Goal: Information Seeking & Learning: Understand process/instructions

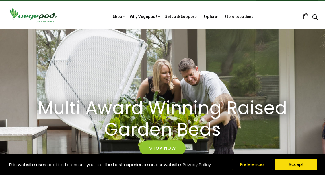
scroll to position [12, 0]
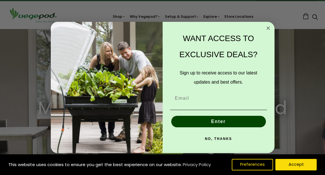
type input "[EMAIL_ADDRESS][DOMAIN_NAME]"
click at [225, 123] on button "Enter" at bounding box center [218, 121] width 95 height 11
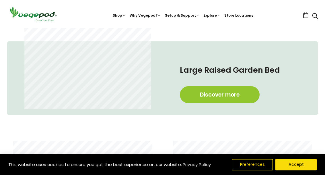
scroll to position [0, 204]
click at [224, 95] on link "Discover more" at bounding box center [220, 94] width 80 height 17
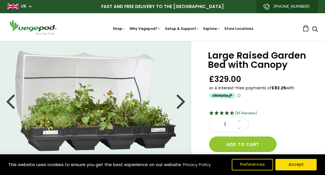
click at [204, 68] on link "Vegepod Assembly" at bounding box center [202, 68] width 78 height 15
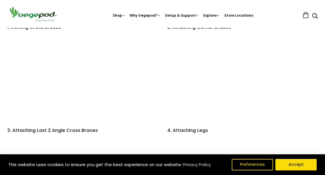
scroll to position [810, 0]
